Goal: Find specific page/section: Find specific page/section

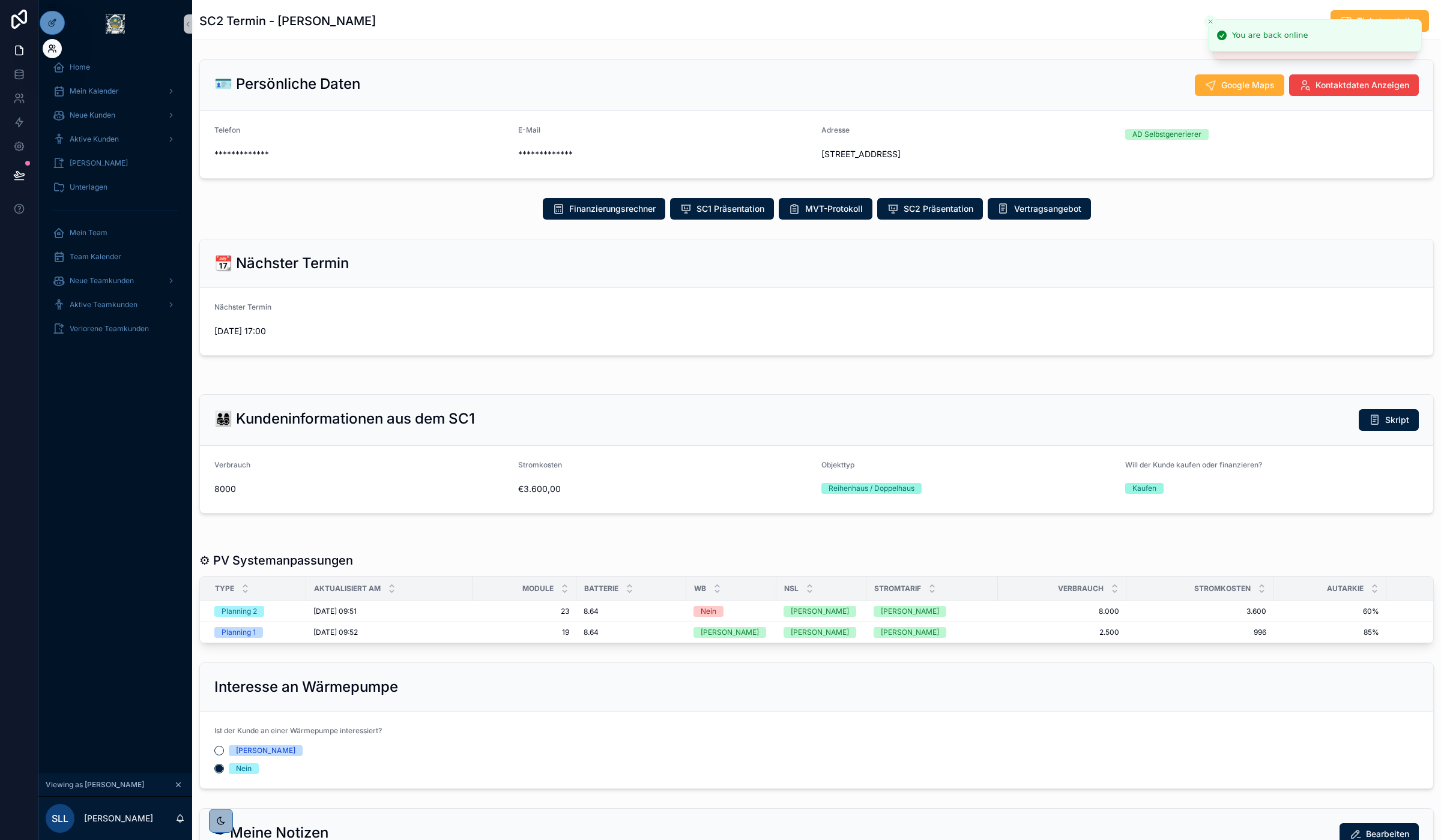
scroll to position [166, 0]
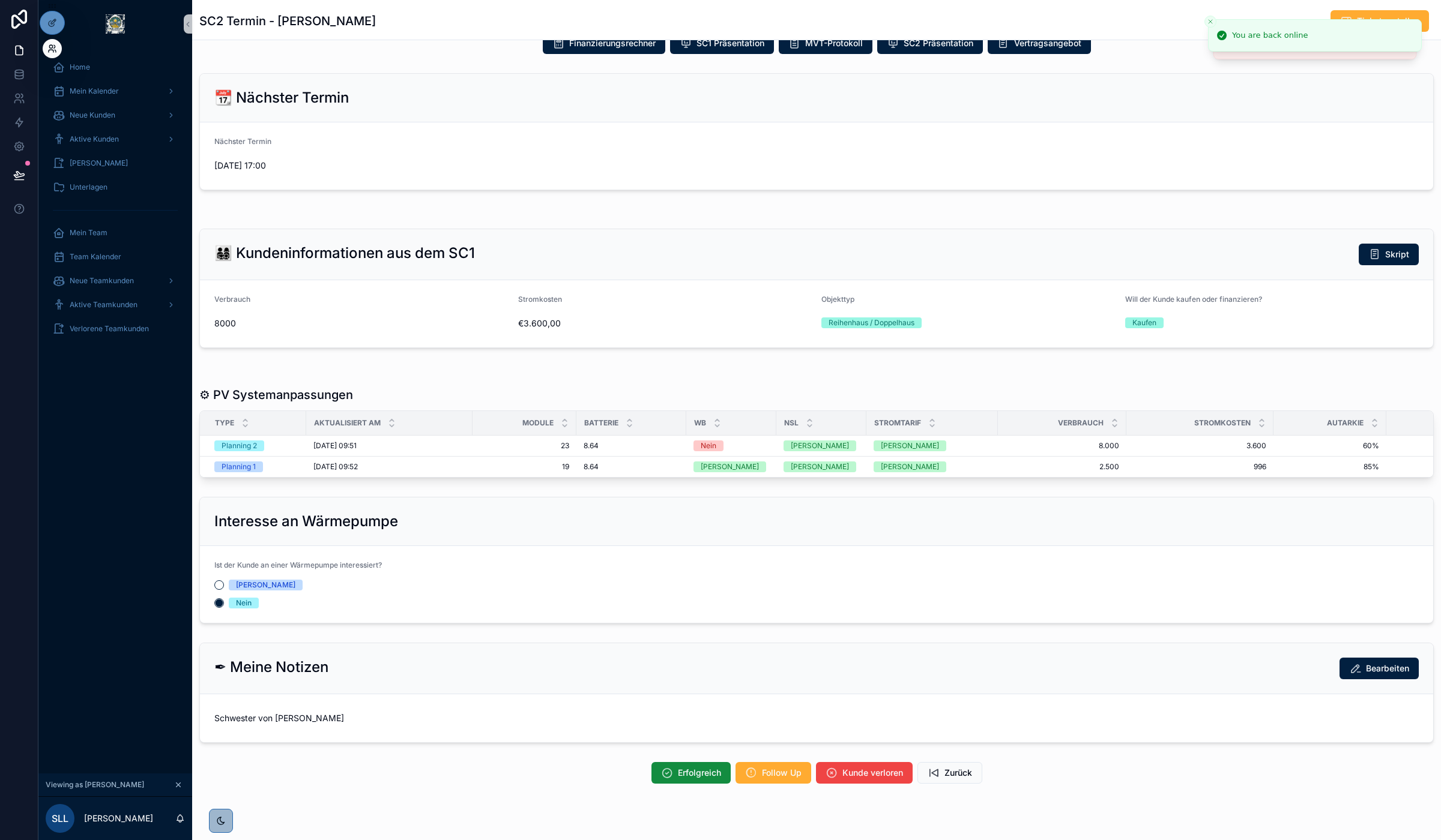
click at [51, 46] on icon at bounding box center [53, 48] width 10 height 10
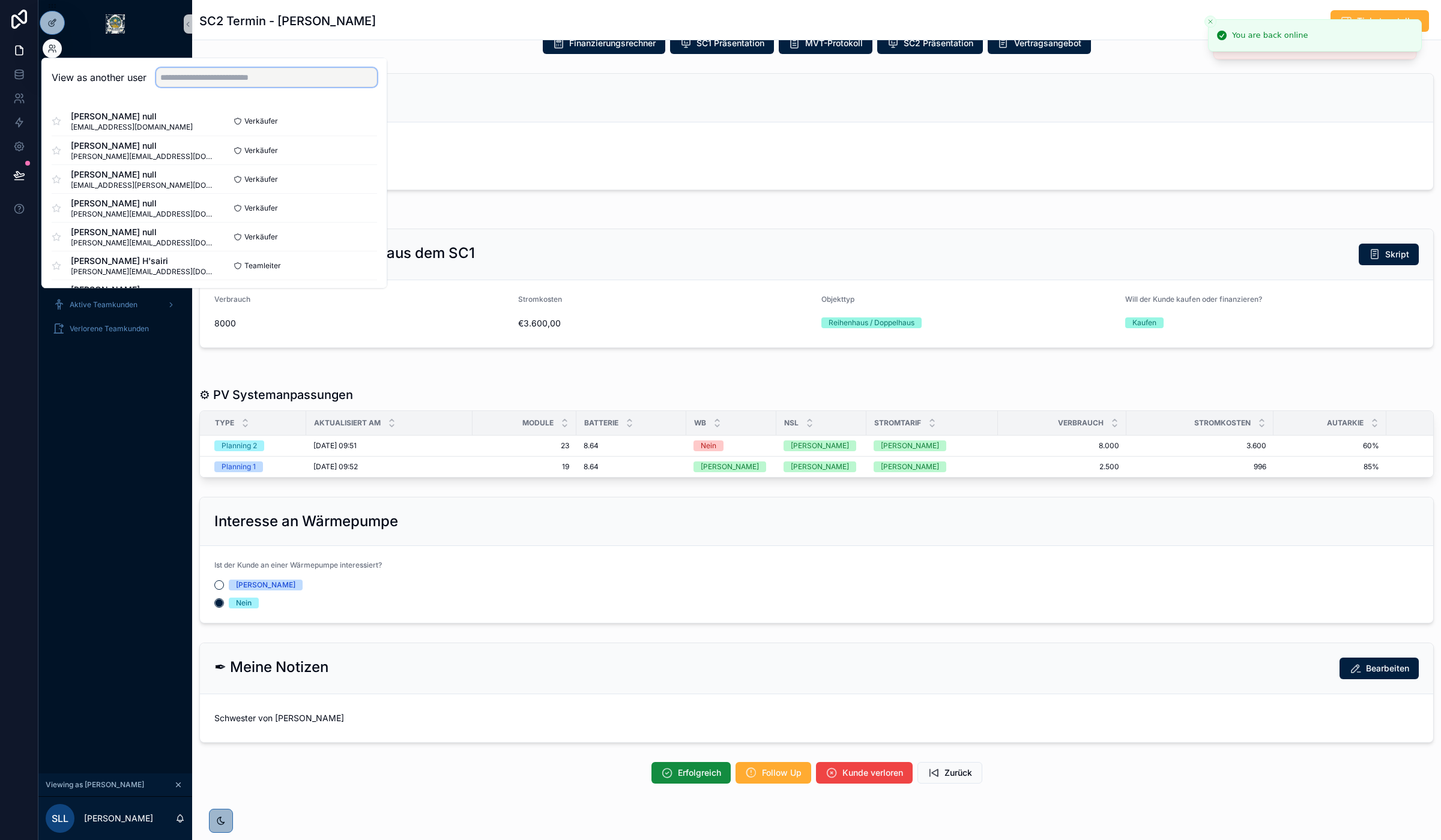
click at [323, 77] on input "text" at bounding box center [266, 77] width 221 height 19
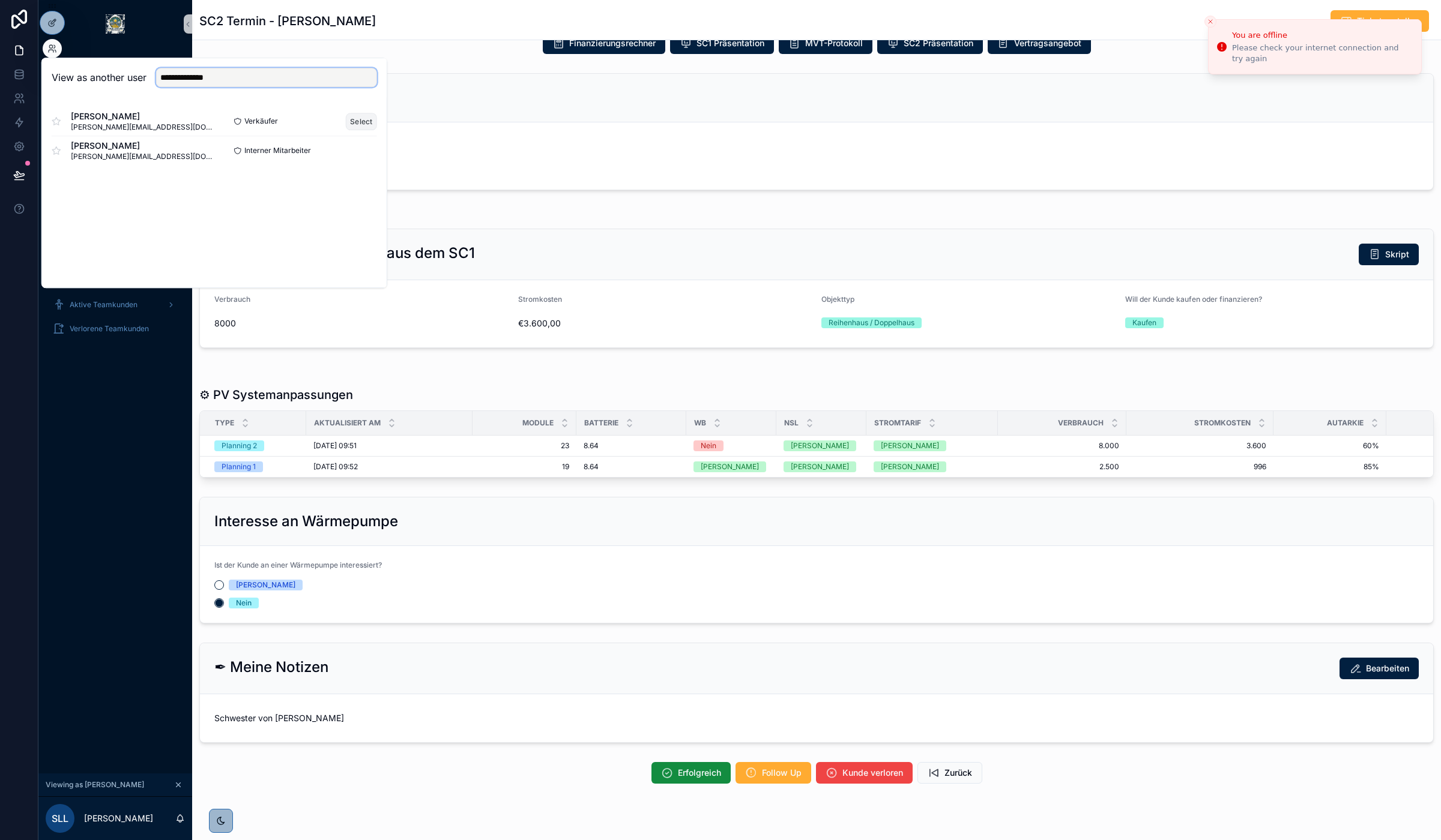
type input "**********"
click at [355, 121] on button "Select" at bounding box center [361, 121] width 31 height 17
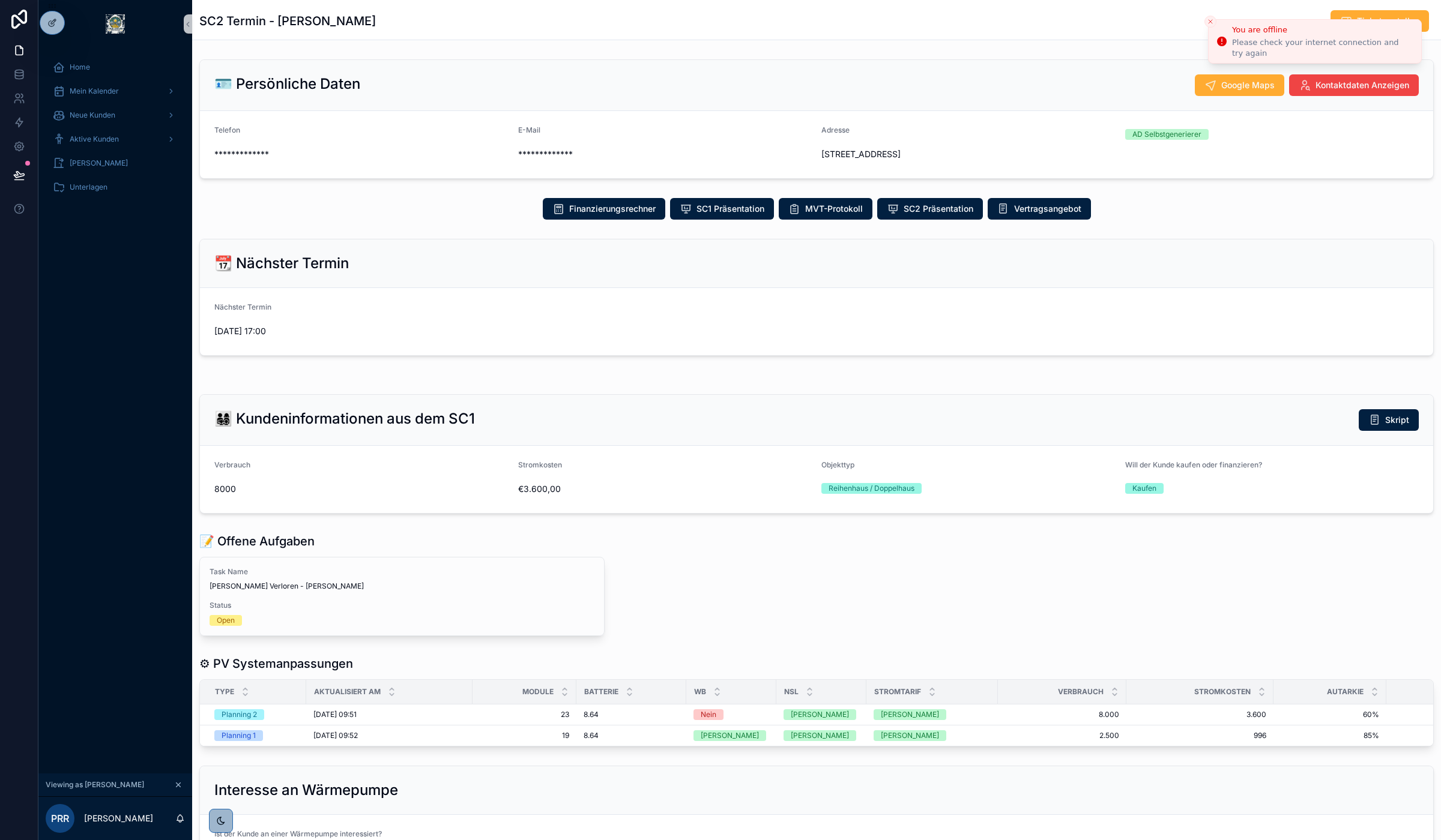
click at [1207, 18] on icon "Close toast" at bounding box center [1210, 21] width 7 height 7
click at [111, 86] on span "Mein Kalender" at bounding box center [94, 91] width 49 height 10
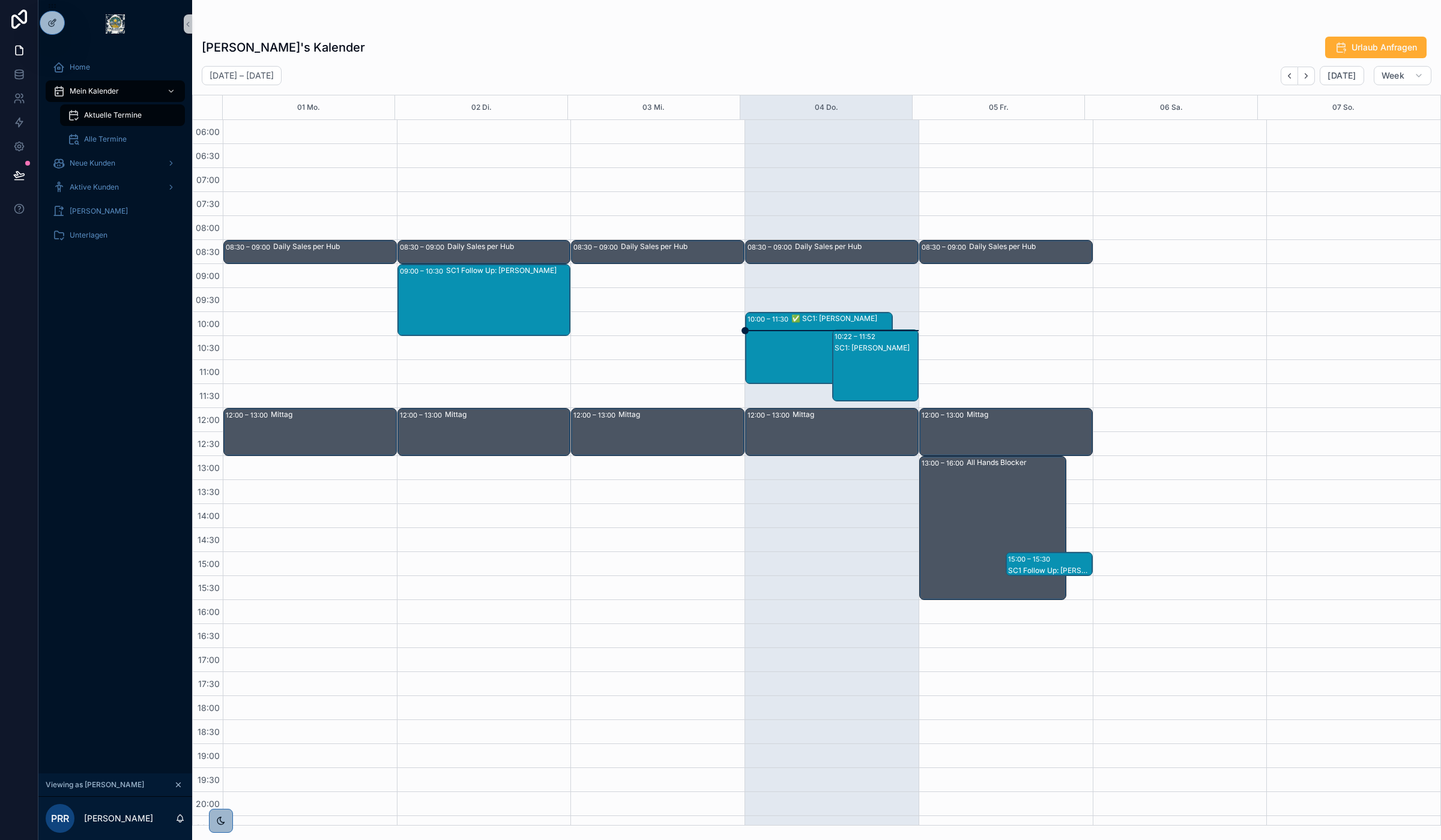
scroll to position [64, 0]
